Goal: Entertainment & Leisure: Consume media (video, audio)

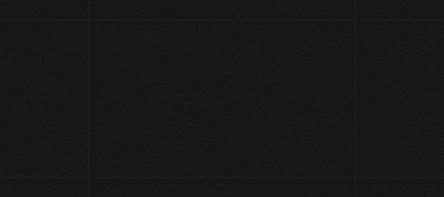
scroll to position [87, 0]
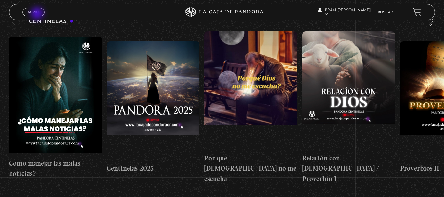
click at [38, 14] on span "Menu" at bounding box center [33, 12] width 11 height 4
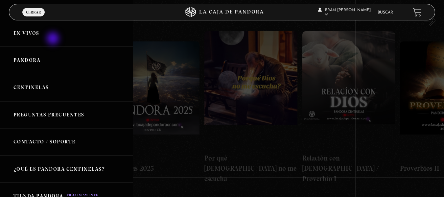
click at [54, 39] on link "En vivos" at bounding box center [66, 33] width 133 height 27
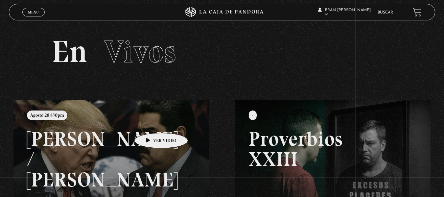
click at [151, 123] on link at bounding box center [235, 198] width 444 height 197
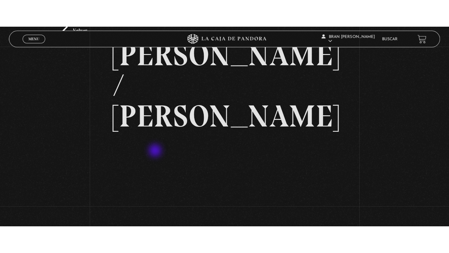
scroll to position [41, 0]
